Goal: Find specific page/section: Find specific page/section

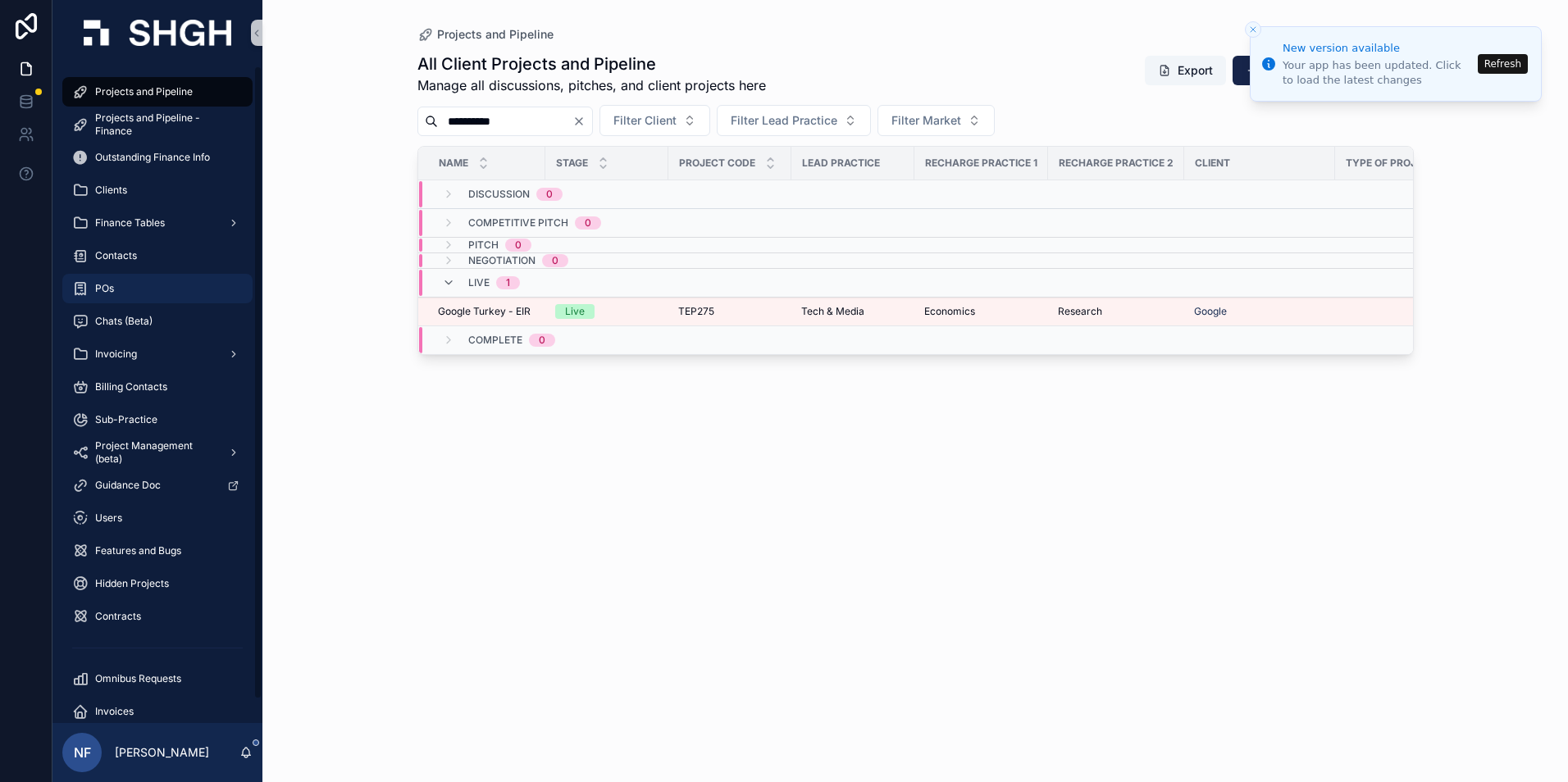
click at [119, 288] on div "POs" at bounding box center [157, 289] width 170 height 26
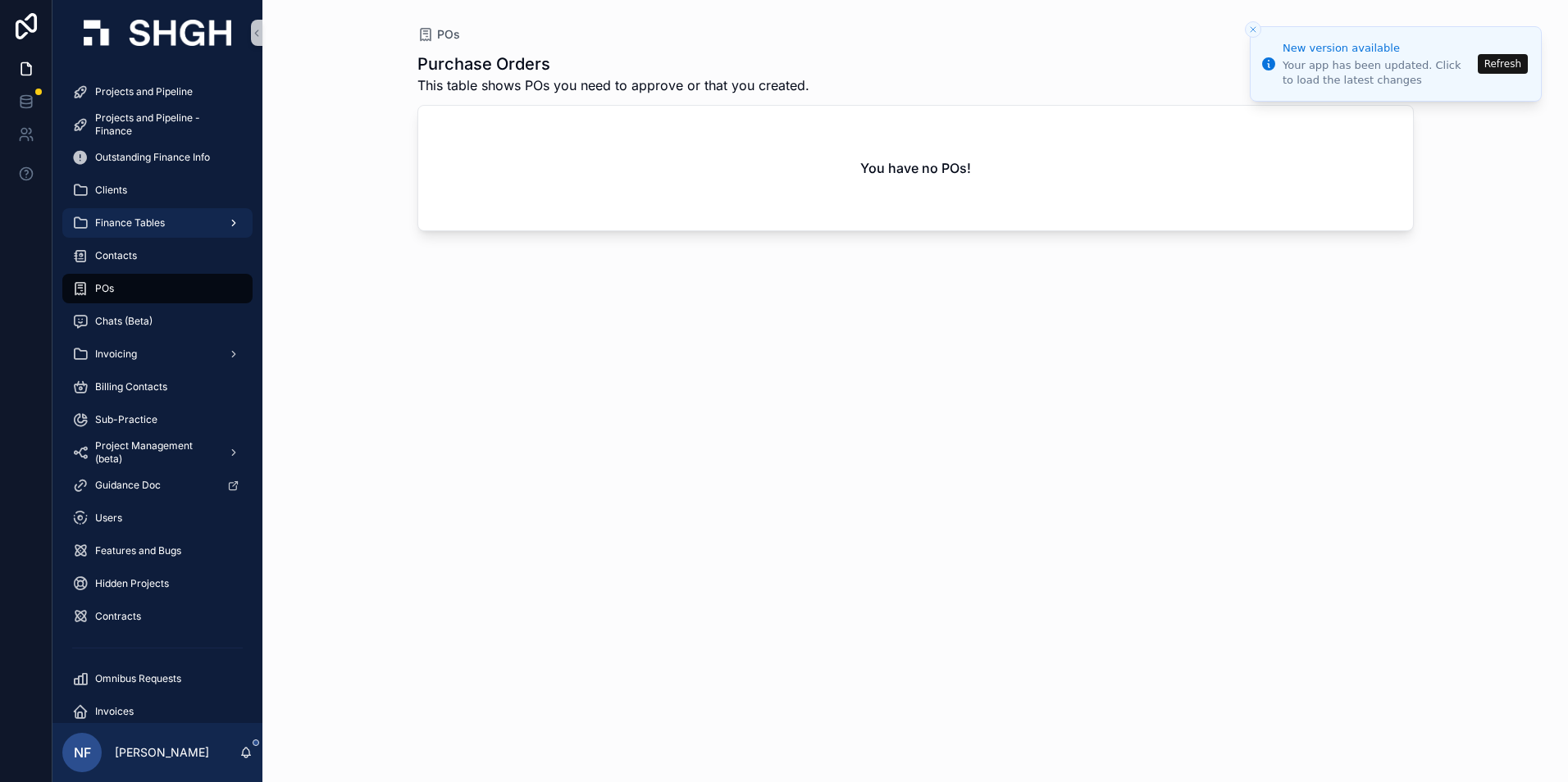
click at [127, 227] on span "Finance Tables" at bounding box center [130, 223] width 70 height 13
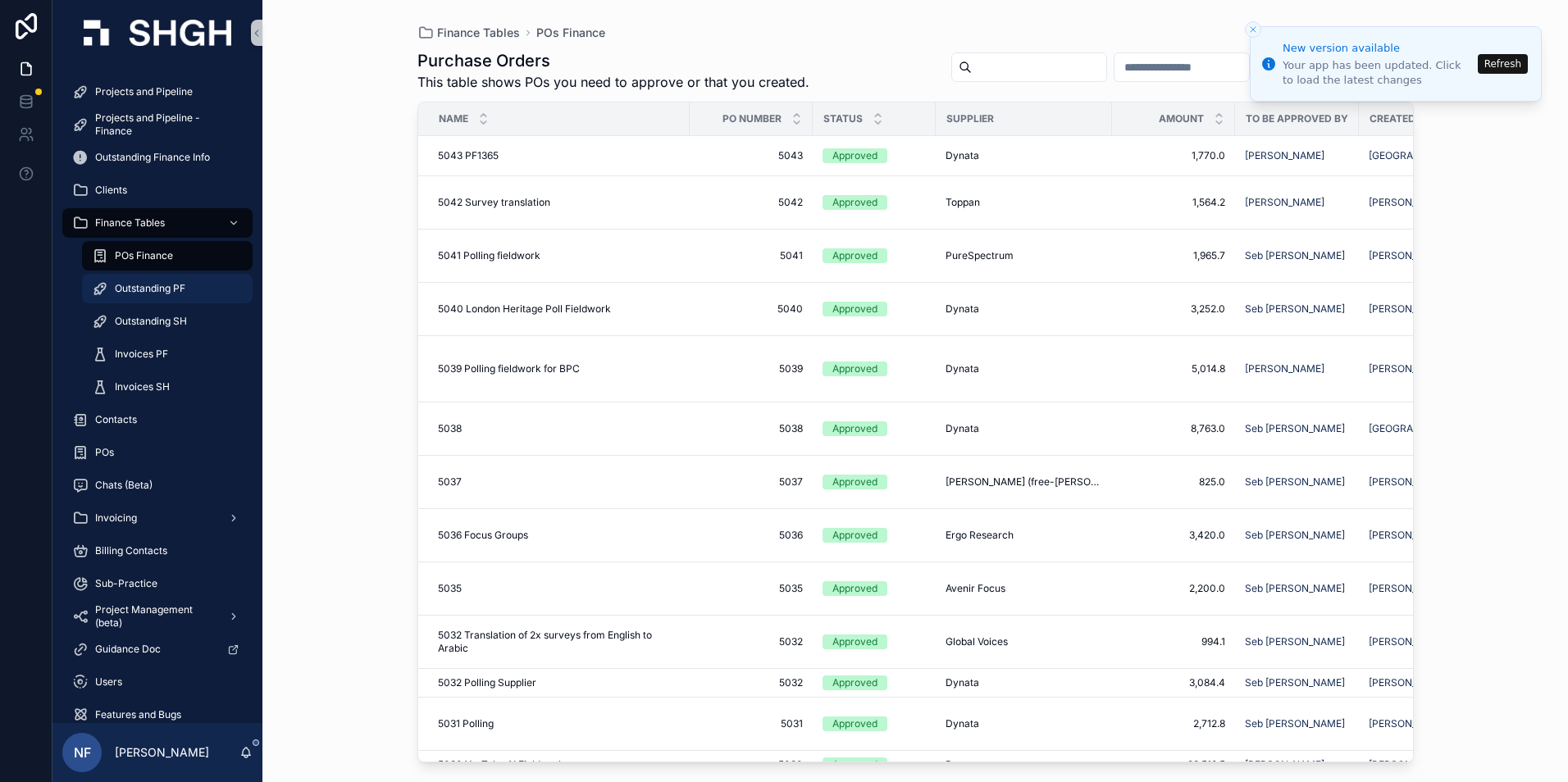
click at [138, 287] on span "Outstanding PF" at bounding box center [149, 289] width 71 height 13
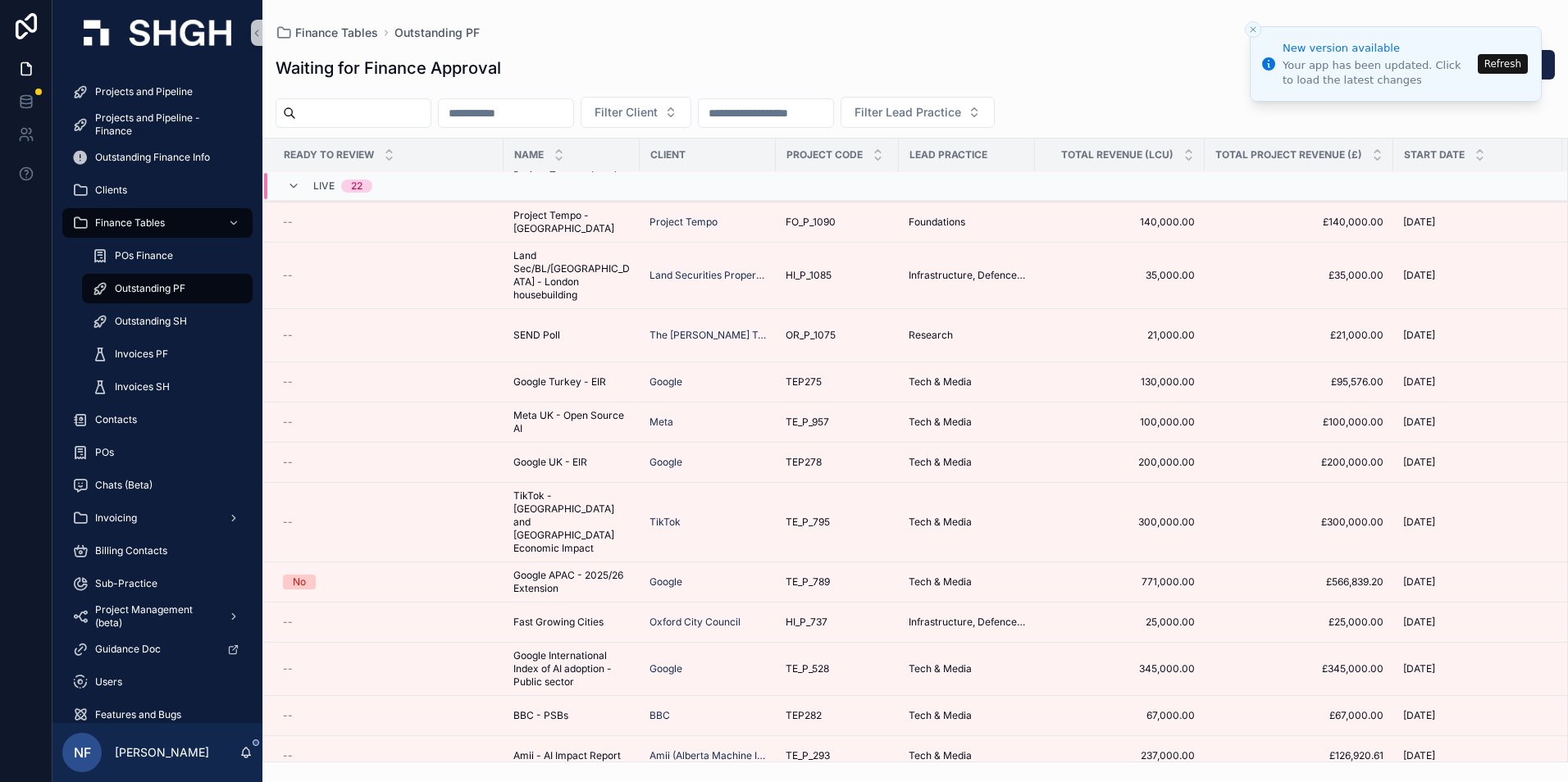
scroll to position [337, 0]
click at [131, 354] on span "Invoices PF" at bounding box center [141, 354] width 54 height 13
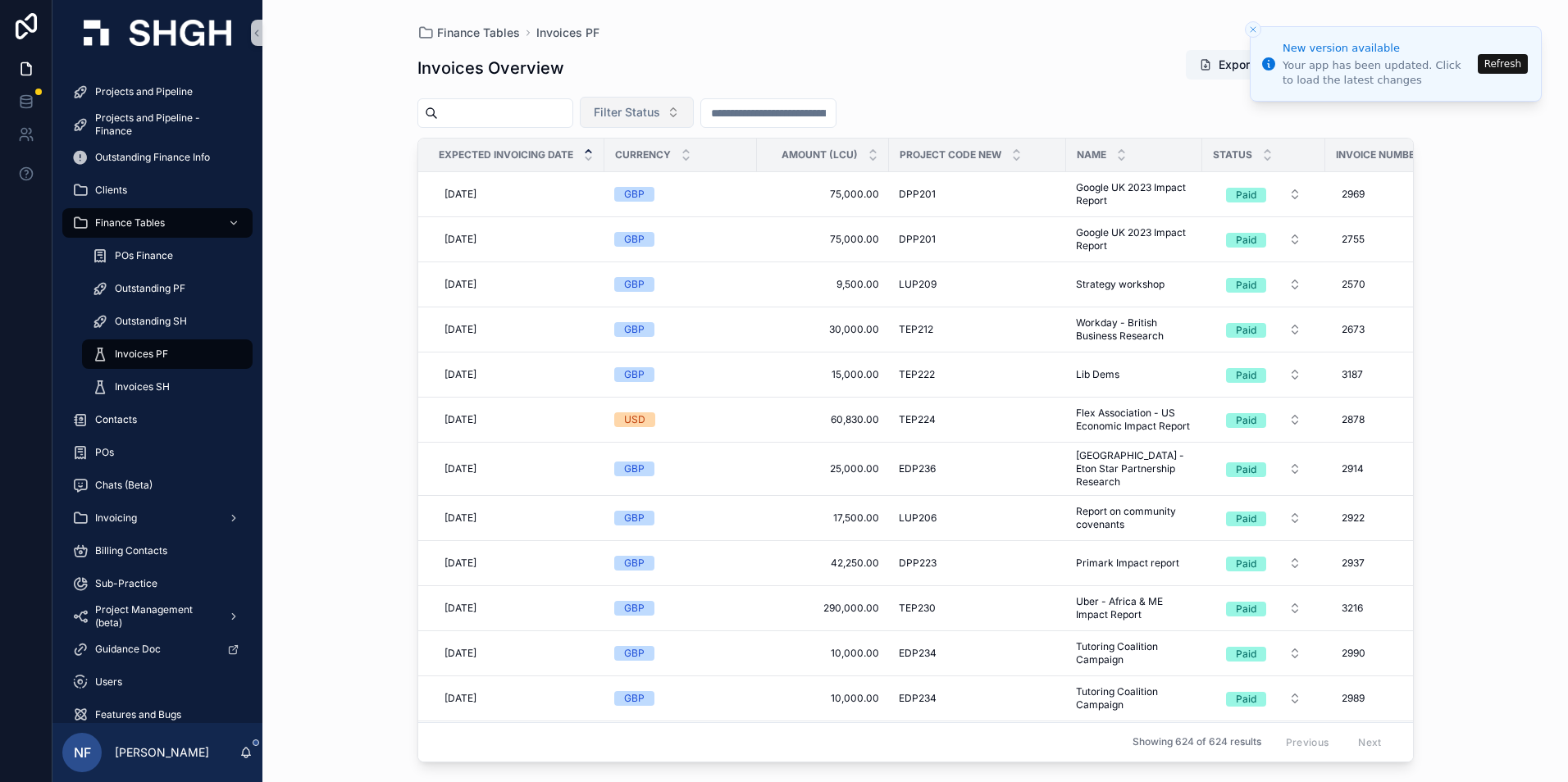
click at [660, 108] on span "Filter Status" at bounding box center [627, 112] width 67 height 16
click at [647, 177] on div "Waiting to Send" at bounding box center [678, 179] width 196 height 26
